Goal: Task Accomplishment & Management: Manage account settings

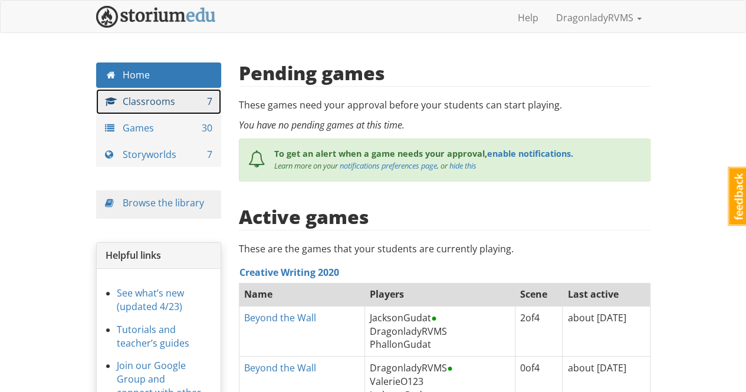
click at [165, 99] on link "Classrooms 7" at bounding box center [159, 101] width 126 height 25
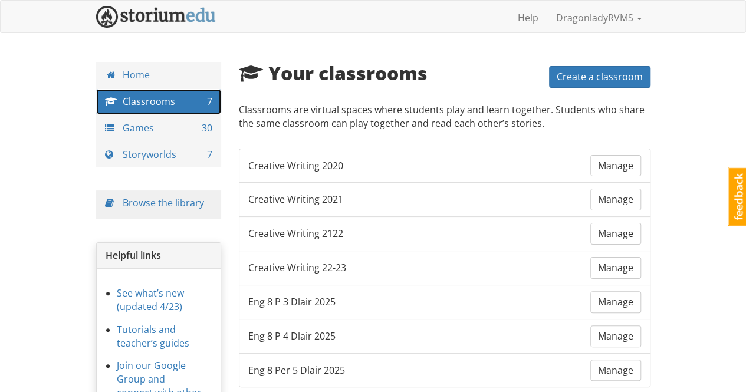
scroll to position [59, 0]
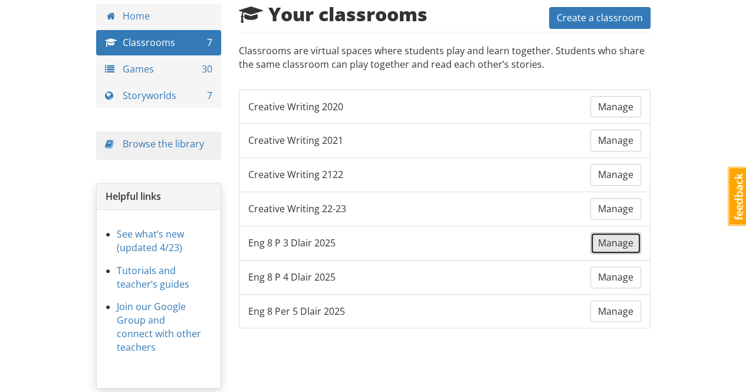
click at [618, 241] on span "Manage" at bounding box center [615, 243] width 35 height 13
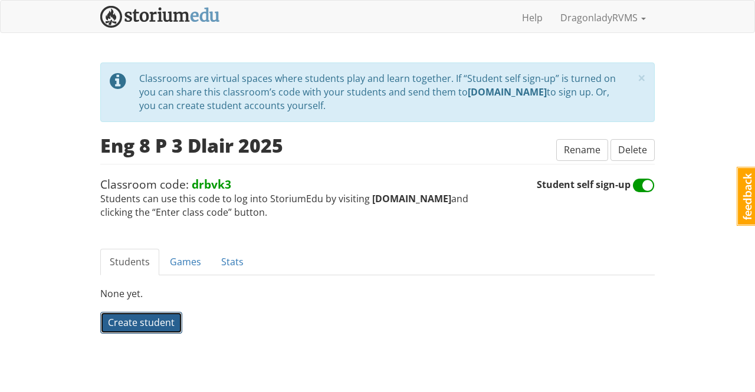
click at [162, 319] on span "Create student" at bounding box center [141, 322] width 67 height 13
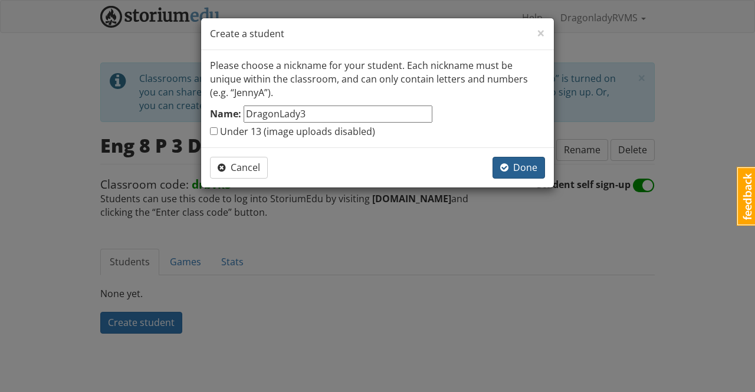
type input "DragonLady3"
click at [524, 163] on span "Done" at bounding box center [518, 167] width 37 height 13
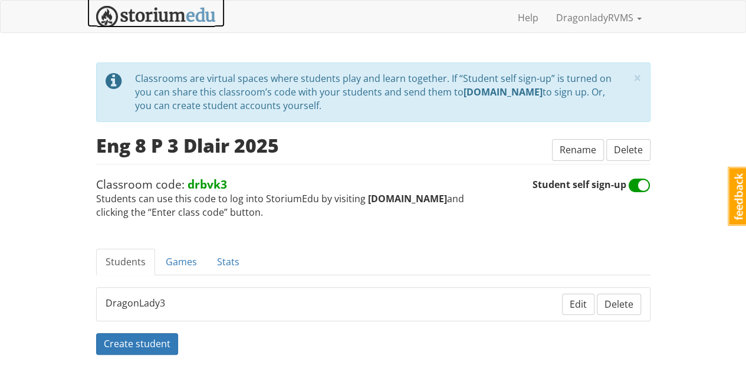
click at [157, 16] on img at bounding box center [156, 17] width 120 height 22
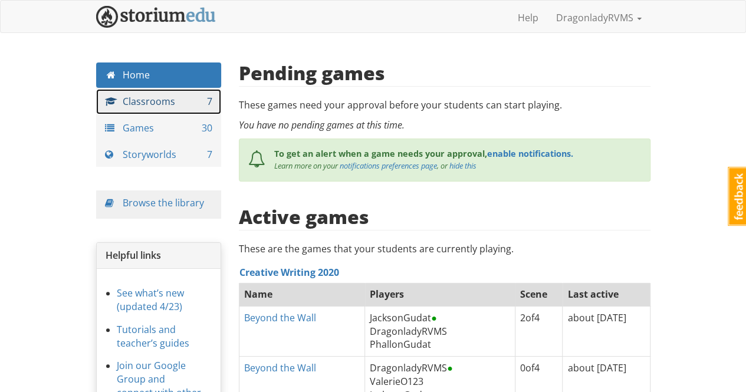
click at [162, 101] on link "Classrooms 7" at bounding box center [159, 101] width 126 height 25
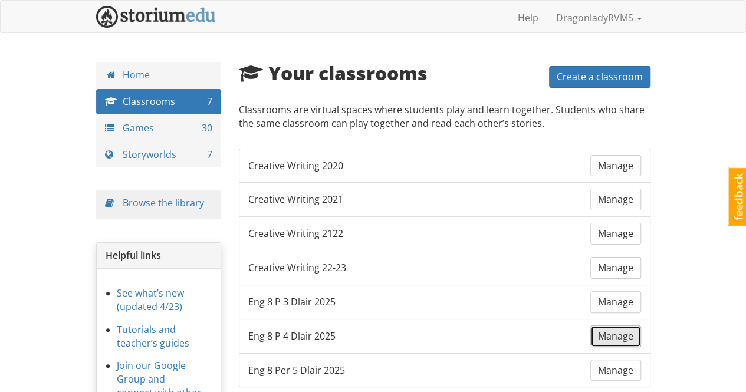
click at [613, 337] on link "Manage" at bounding box center [615, 337] width 51 height 22
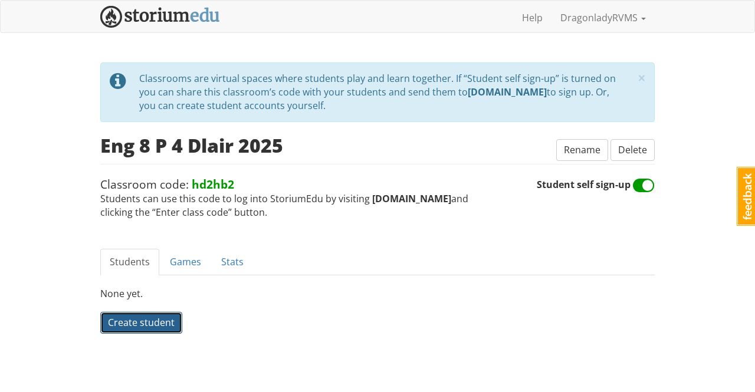
click at [146, 324] on span "Create student" at bounding box center [141, 322] width 67 height 13
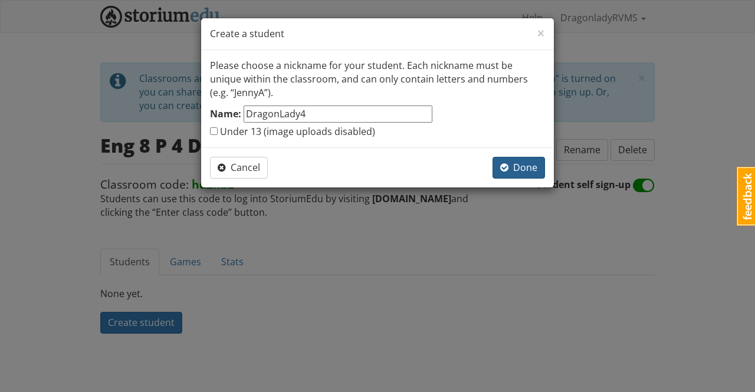
type input "DragonLady4"
click at [525, 167] on span "Done" at bounding box center [518, 167] width 37 height 13
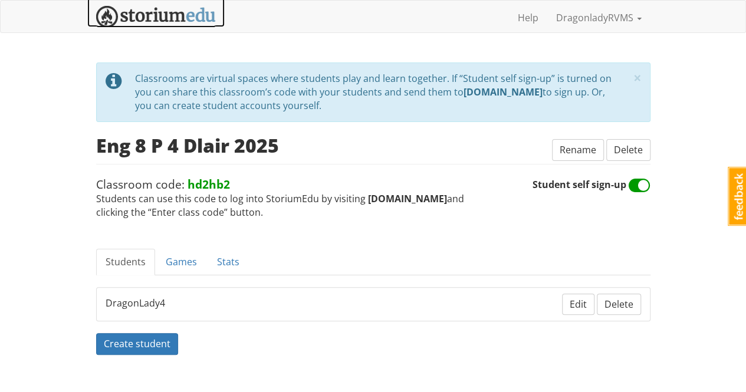
click at [160, 20] on img at bounding box center [156, 17] width 120 height 22
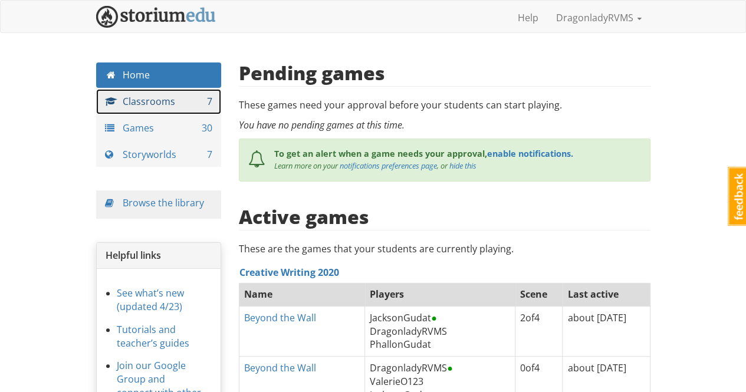
click at [164, 104] on link "Classrooms 7" at bounding box center [159, 101] width 126 height 25
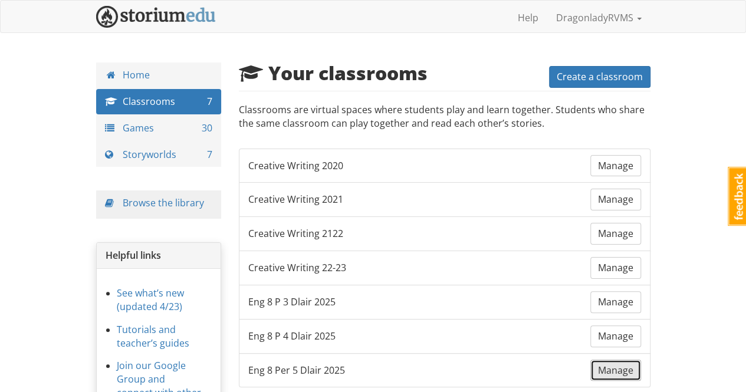
click at [611, 364] on span "Manage" at bounding box center [615, 370] width 35 height 13
